Goal: Task Accomplishment & Management: Manage account settings

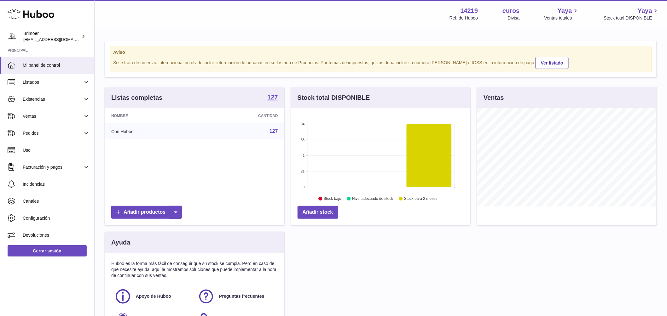
scroll to position [98, 179]
click at [84, 113] on link "Ventas" at bounding box center [47, 116] width 94 height 17
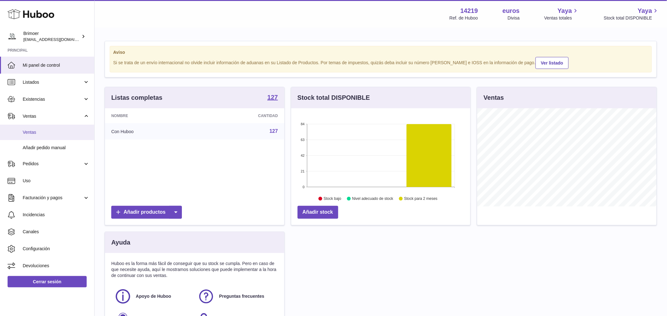
click at [57, 134] on span "Ventas" at bounding box center [56, 133] width 67 height 6
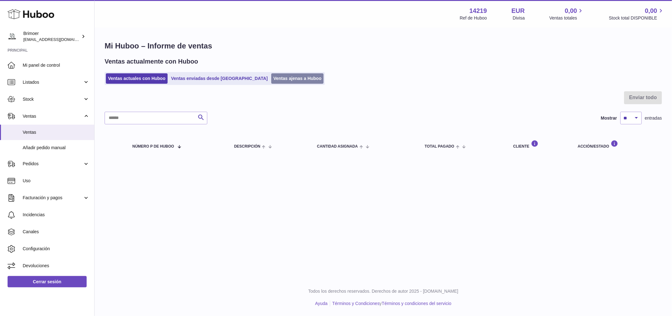
click at [271, 79] on link "Ventas ajenas a Huboo" at bounding box center [297, 78] width 53 height 10
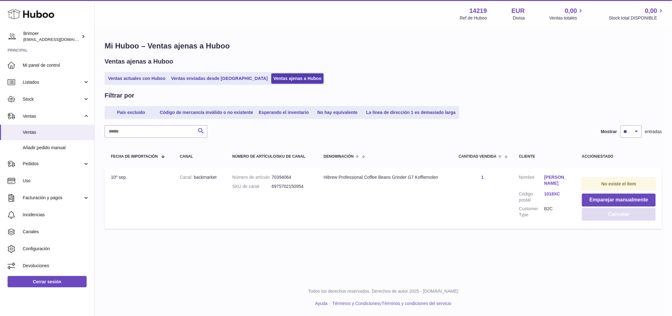
click at [598, 216] on button "Cancelar" at bounding box center [619, 214] width 74 height 13
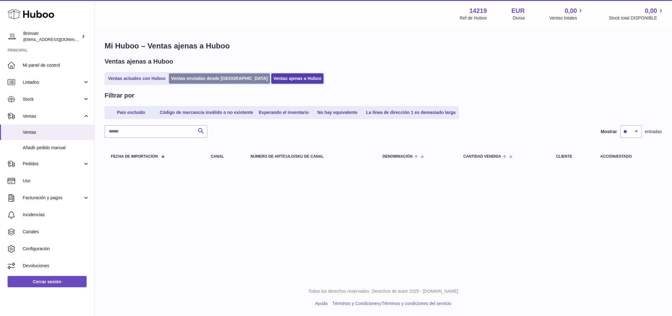
click at [188, 78] on link "Ventas enviadas desde [GEOGRAPHIC_DATA]" at bounding box center [219, 78] width 101 height 10
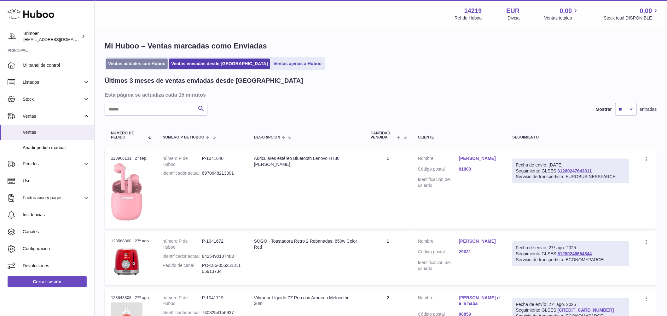
click at [144, 63] on link "Ventas actuales con Huboo" at bounding box center [137, 64] width 62 height 10
